Goal: Task Accomplishment & Management: Manage account settings

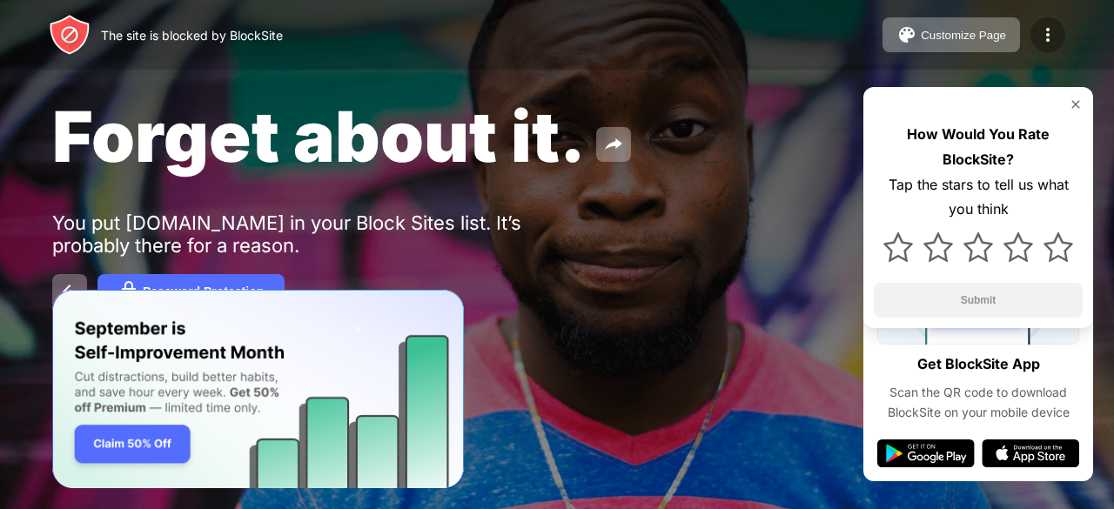
click at [1046, 34] on img at bounding box center [1048, 34] width 21 height 21
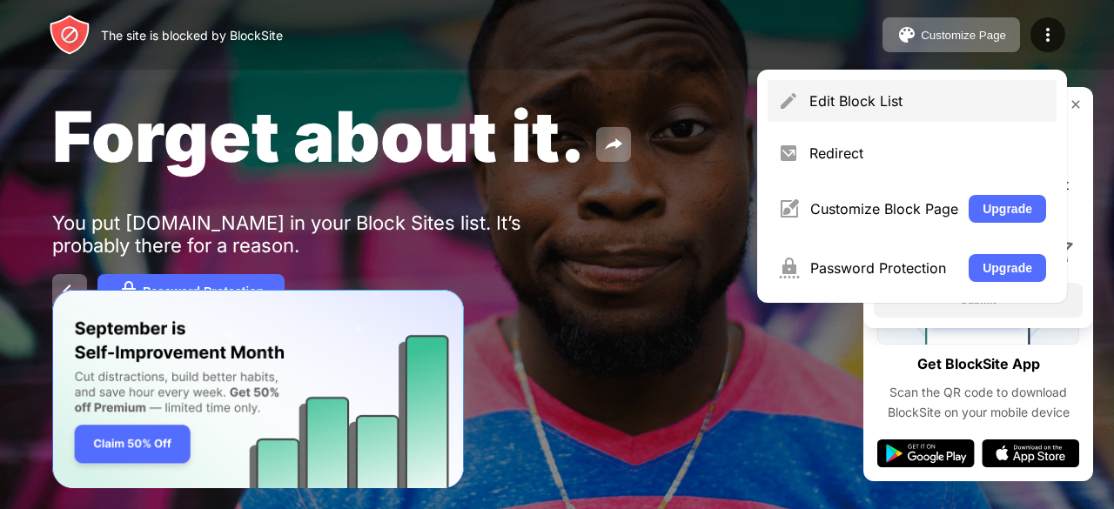
click at [893, 91] on div "Edit Block List" at bounding box center [912, 101] width 289 height 42
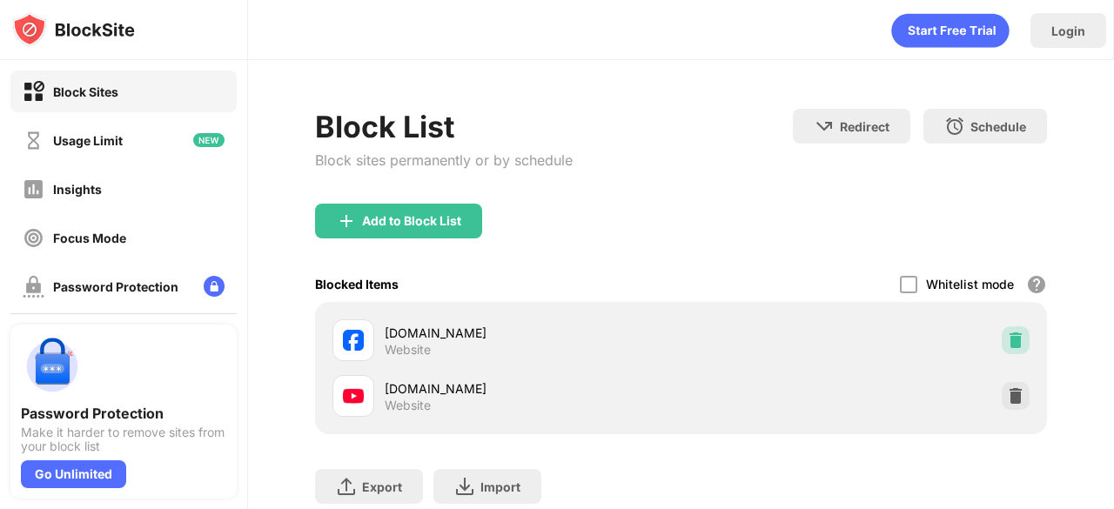
click at [1007, 335] on img at bounding box center [1015, 340] width 17 height 17
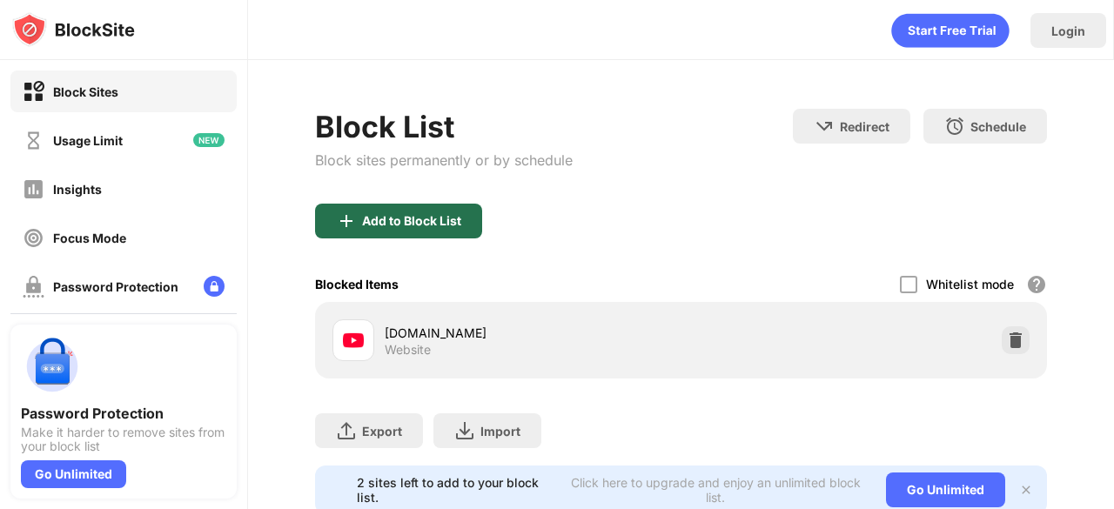
click at [416, 219] on div "Add to Block List" at bounding box center [411, 221] width 99 height 14
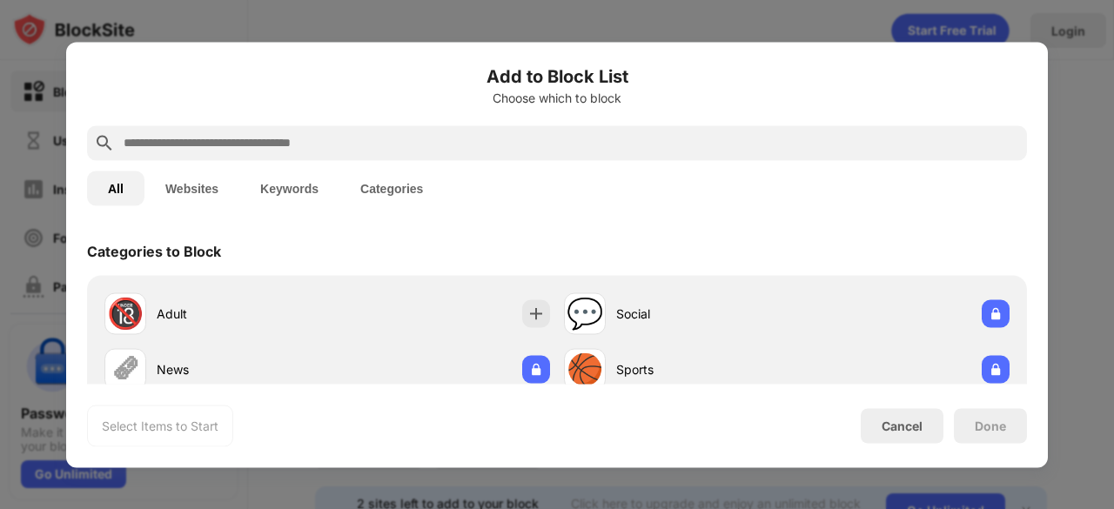
click at [337, 144] on input "text" at bounding box center [571, 142] width 898 height 21
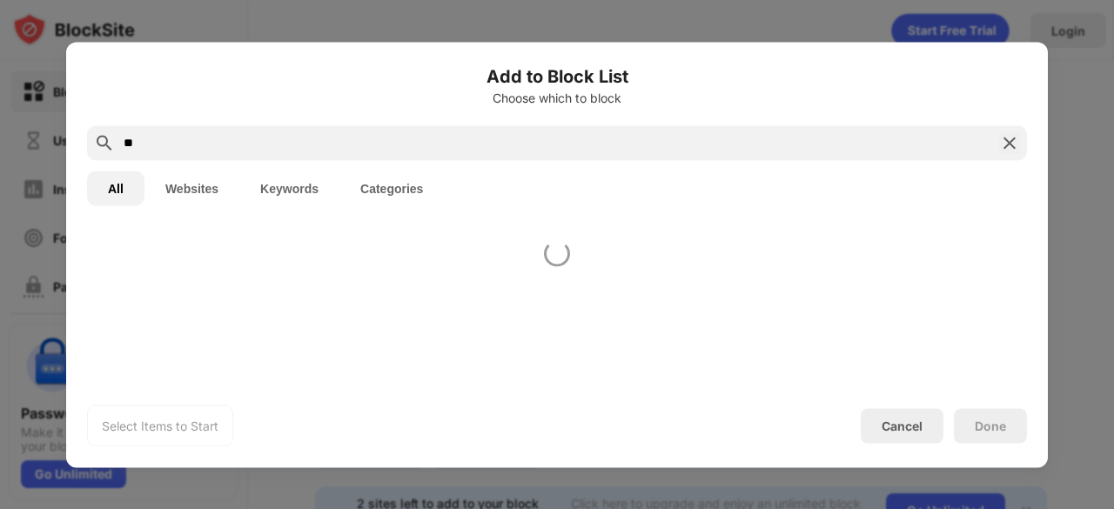
type input "**"
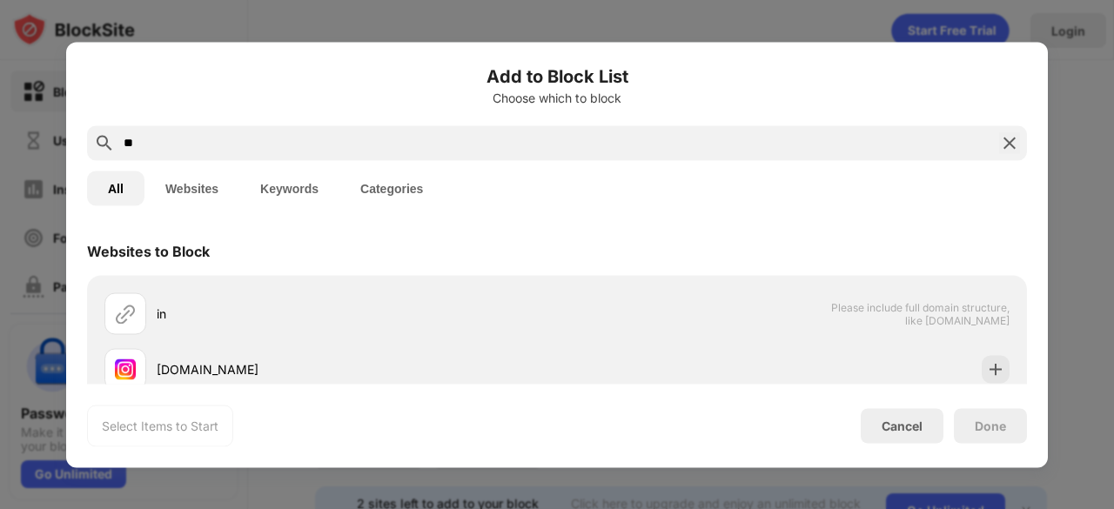
click at [875, 405] on div "Select Items to Start Cancel Done" at bounding box center [557, 426] width 940 height 42
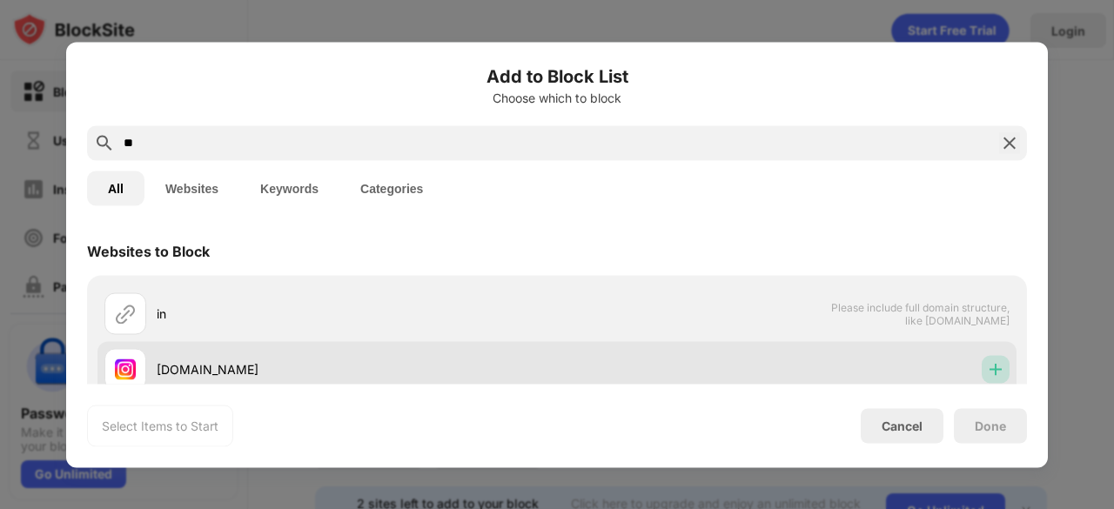
click at [987, 369] on img at bounding box center [995, 368] width 17 height 17
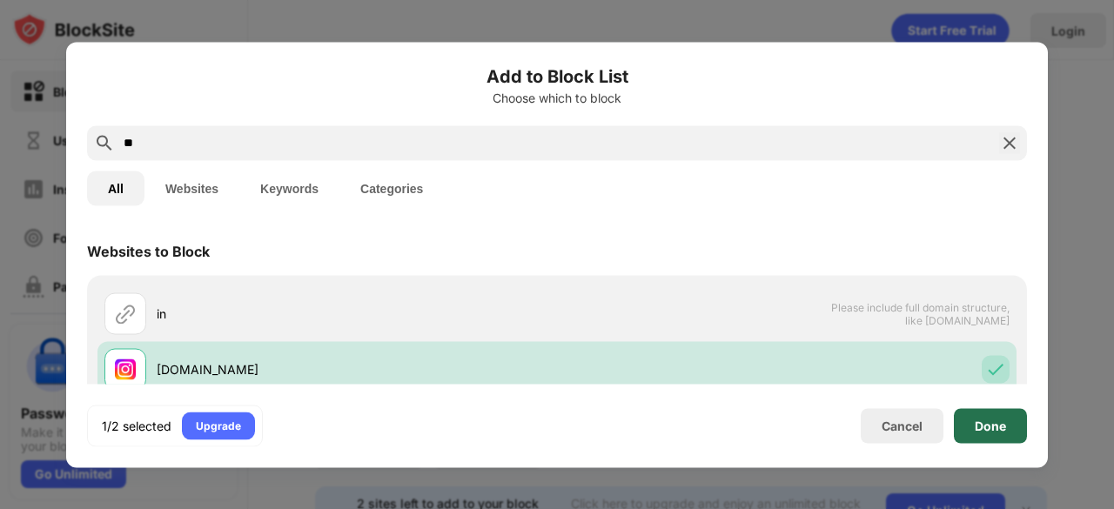
click at [992, 430] on div "Done" at bounding box center [990, 426] width 31 height 14
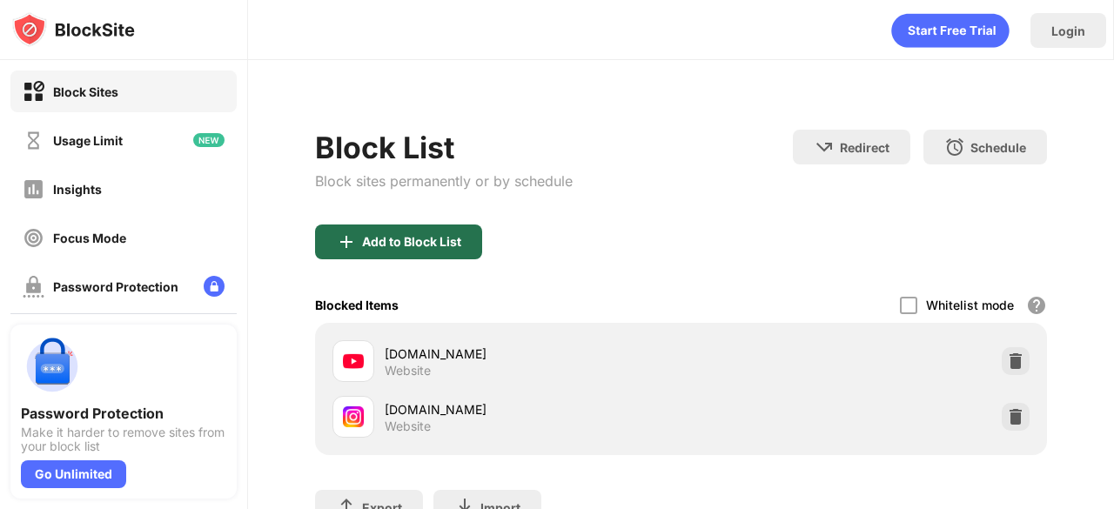
click at [430, 243] on div "Add to Block List" at bounding box center [411, 242] width 99 height 14
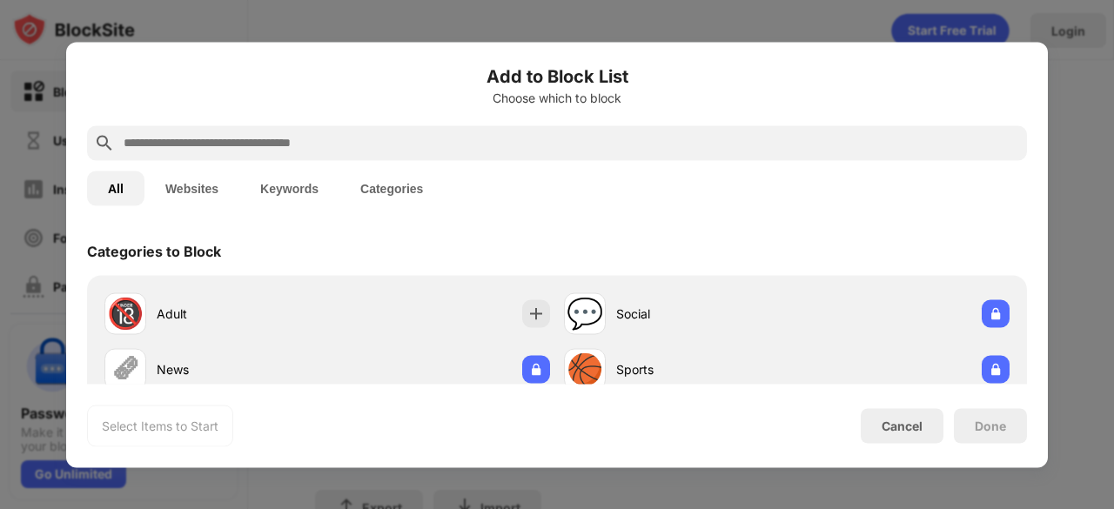
click at [258, 140] on input "text" at bounding box center [571, 142] width 898 height 21
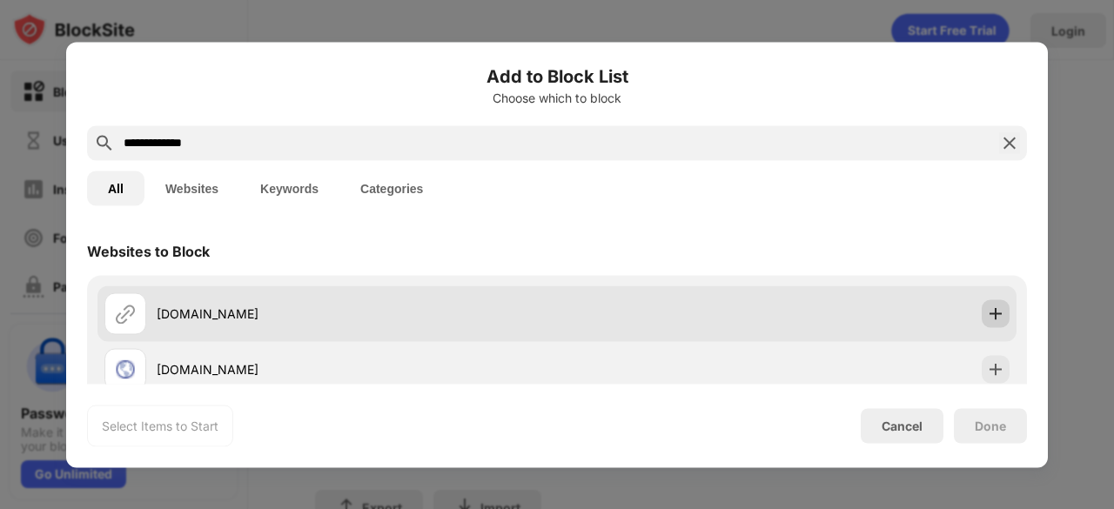
type input "**********"
click at [982, 316] on div at bounding box center [996, 313] width 28 height 28
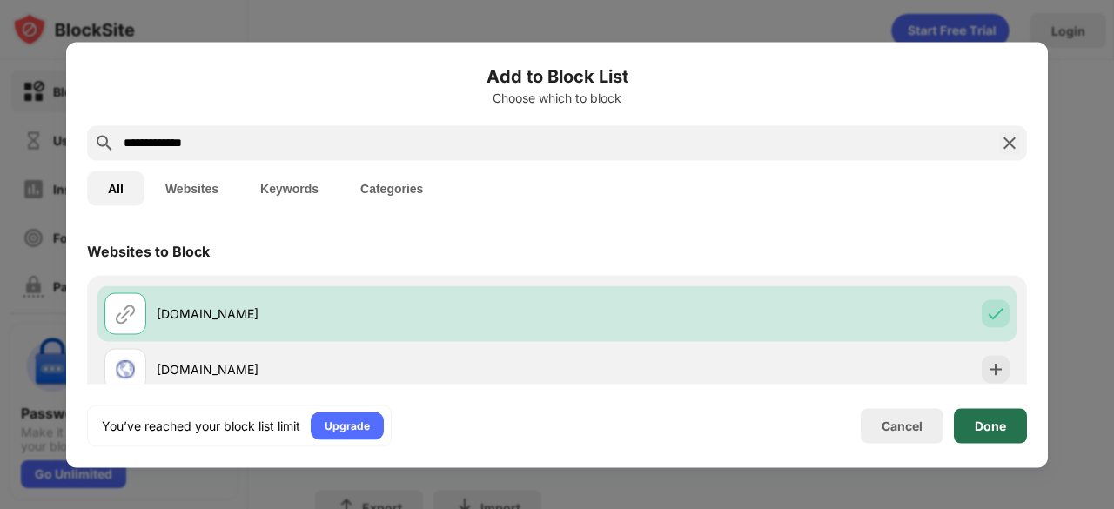
click at [975, 426] on div "Done" at bounding box center [990, 426] width 31 height 14
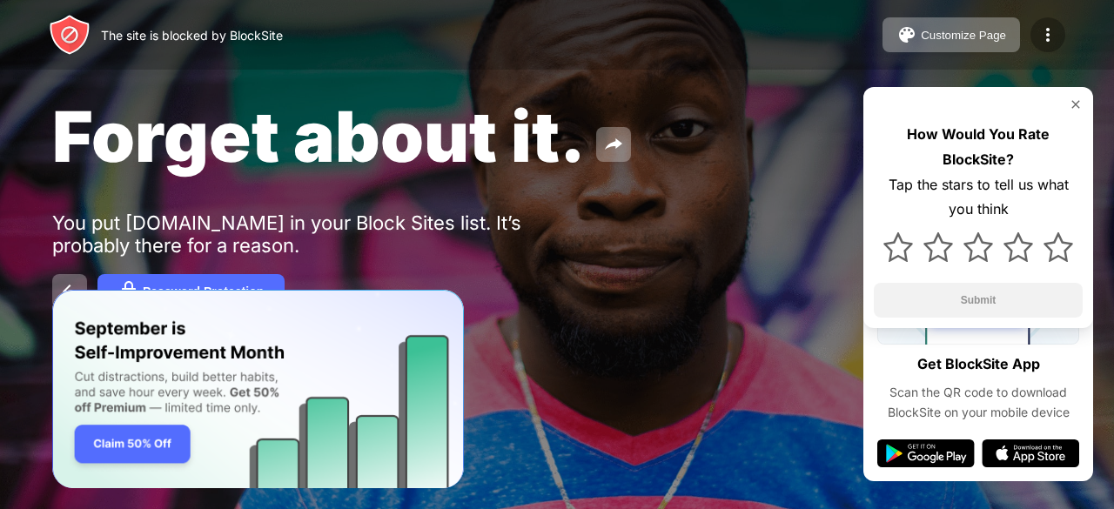
click at [1046, 17] on div at bounding box center [1048, 34] width 35 height 35
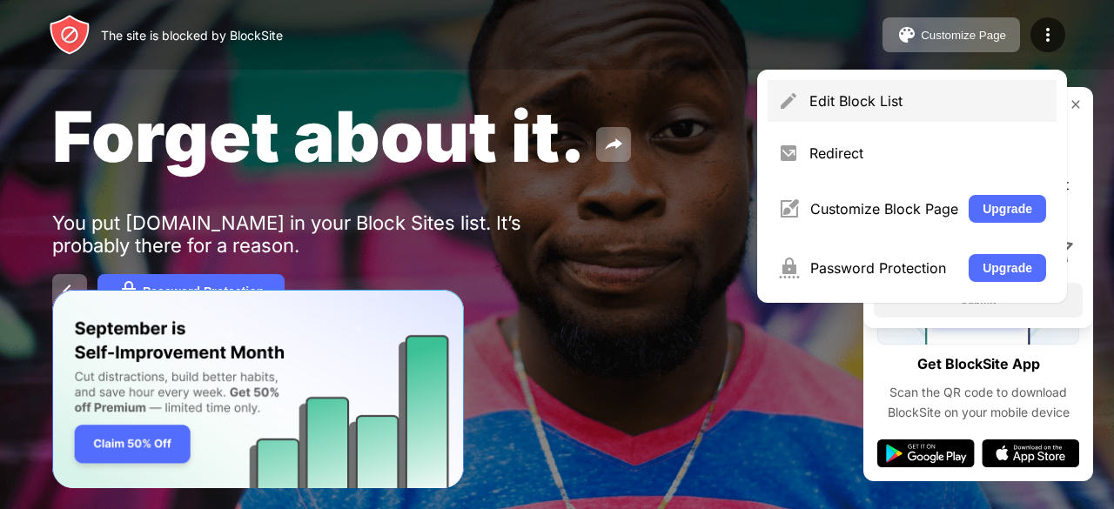
click at [877, 81] on div "Edit Block List" at bounding box center [912, 101] width 289 height 42
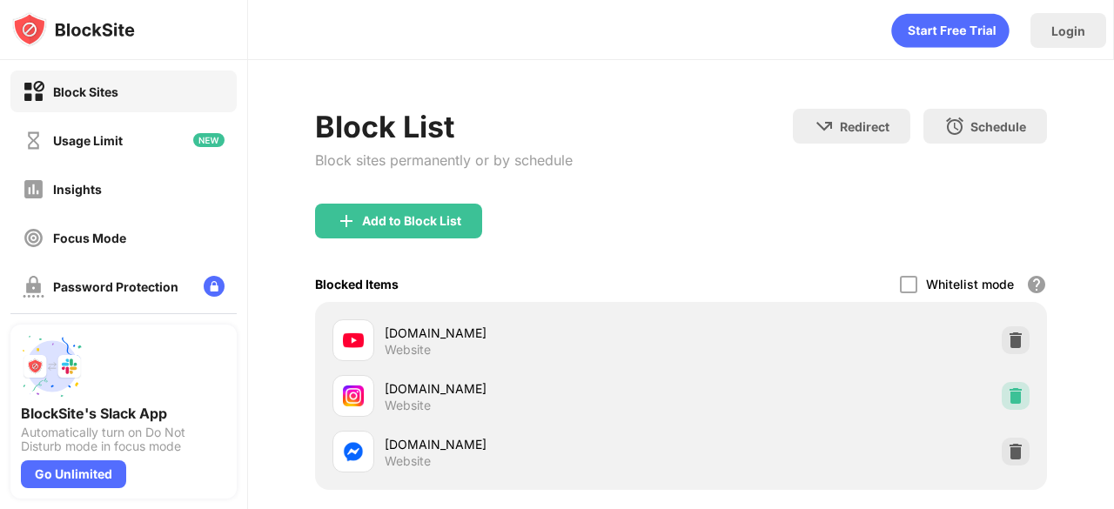
click at [1009, 393] on img at bounding box center [1015, 395] width 17 height 17
